Goal: Task Accomplishment & Management: Use online tool/utility

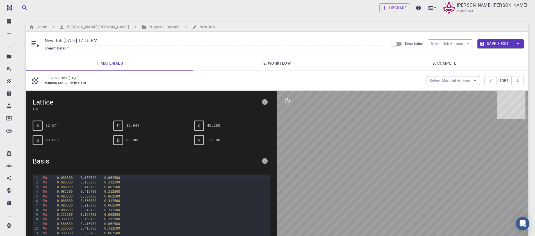
click at [267, 61] on link "2. Workflow" at bounding box center [276, 63] width 167 height 15
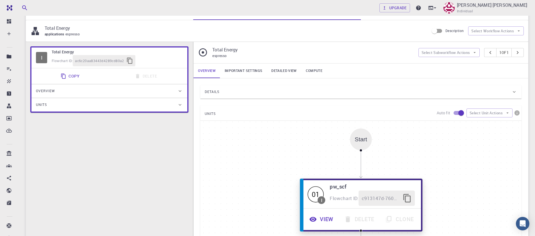
scroll to position [101, 0]
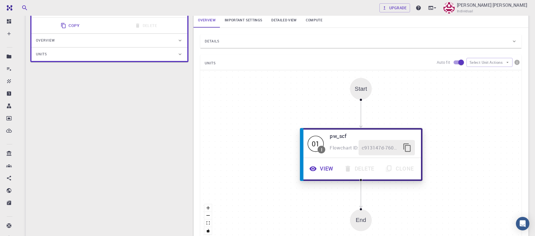
click at [328, 167] on button "View" at bounding box center [322, 168] width 35 height 15
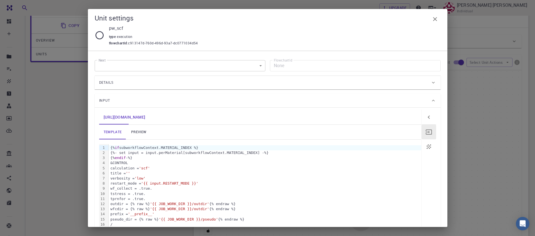
click at [140, 129] on link "preview" at bounding box center [138, 132] width 25 height 15
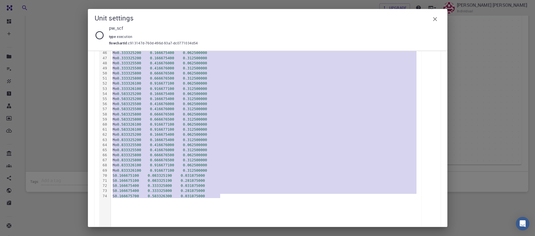
scroll to position [0, 0]
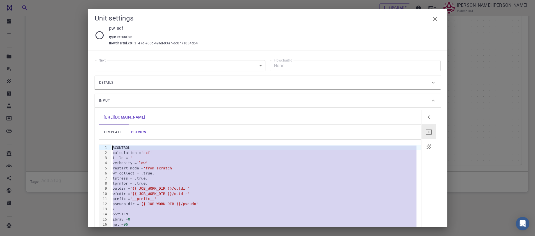
drag, startPoint x: 169, startPoint y: 188, endPoint x: 92, endPoint y: -43, distance: 243.7
click at [92, 0] on html "Free Dashboard Create New Job New Material Create Material Upload File Import f…" at bounding box center [267, 30] width 535 height 411
copy div "Mo 0.833325800 0.666676500 0.312500000 Mo 0.833326100 0.916677100 0.062500000 M…"
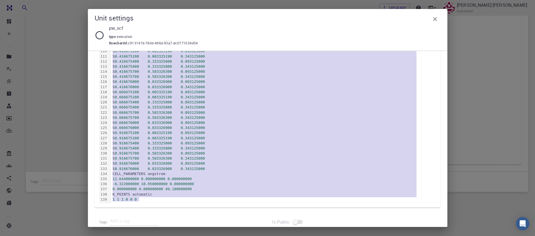
scroll to position [663, 0]
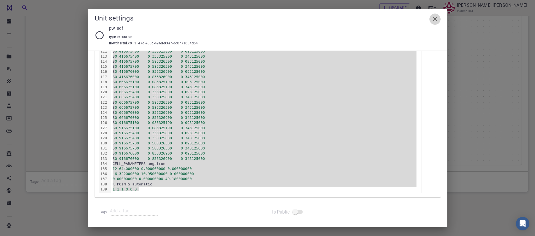
click at [435, 19] on icon "button" at bounding box center [435, 19] width 4 height 4
